Goal: Information Seeking & Learning: Learn about a topic

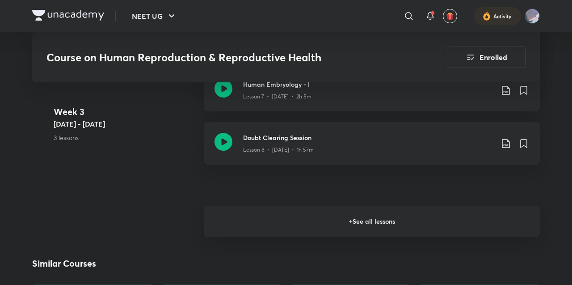
scroll to position [974, 0]
click at [242, 210] on h6 "+ See all lessons" at bounding box center [372, 220] width 336 height 31
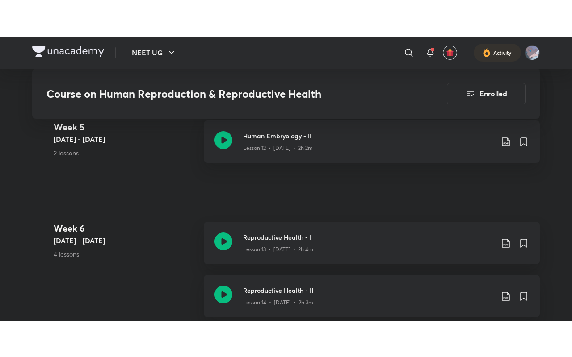
scroll to position [1277, 0]
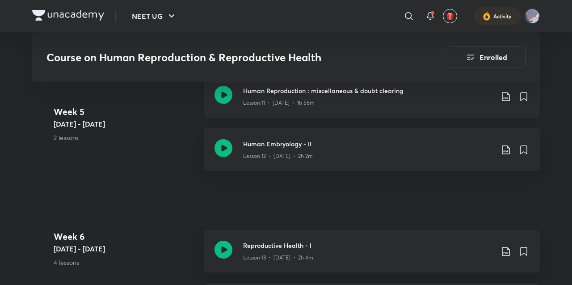
click at [267, 94] on h3 "Human Reproduction : miscellaneous & doubt clearing" at bounding box center [368, 90] width 250 height 9
